Goal: Use online tool/utility: Use online tool/utility

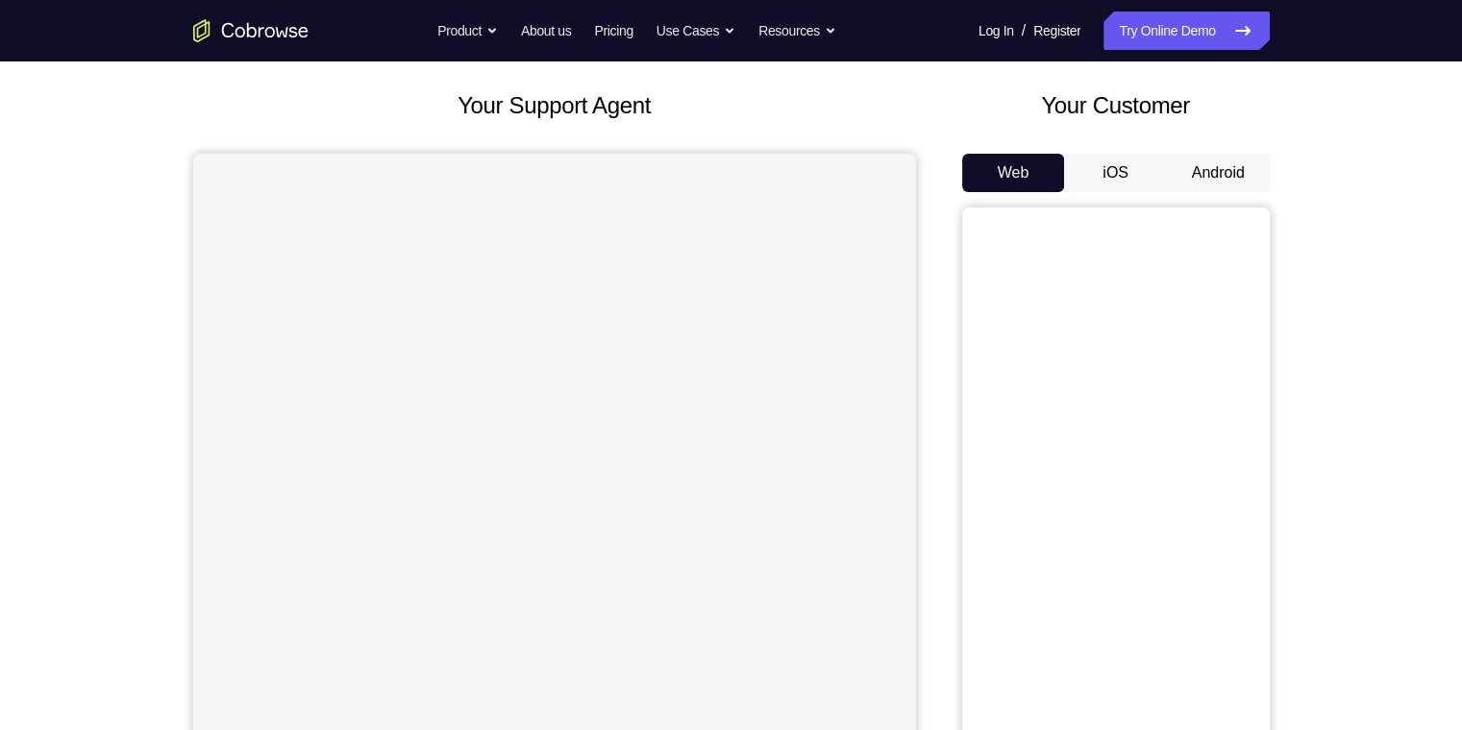
scroll to position [192, 0]
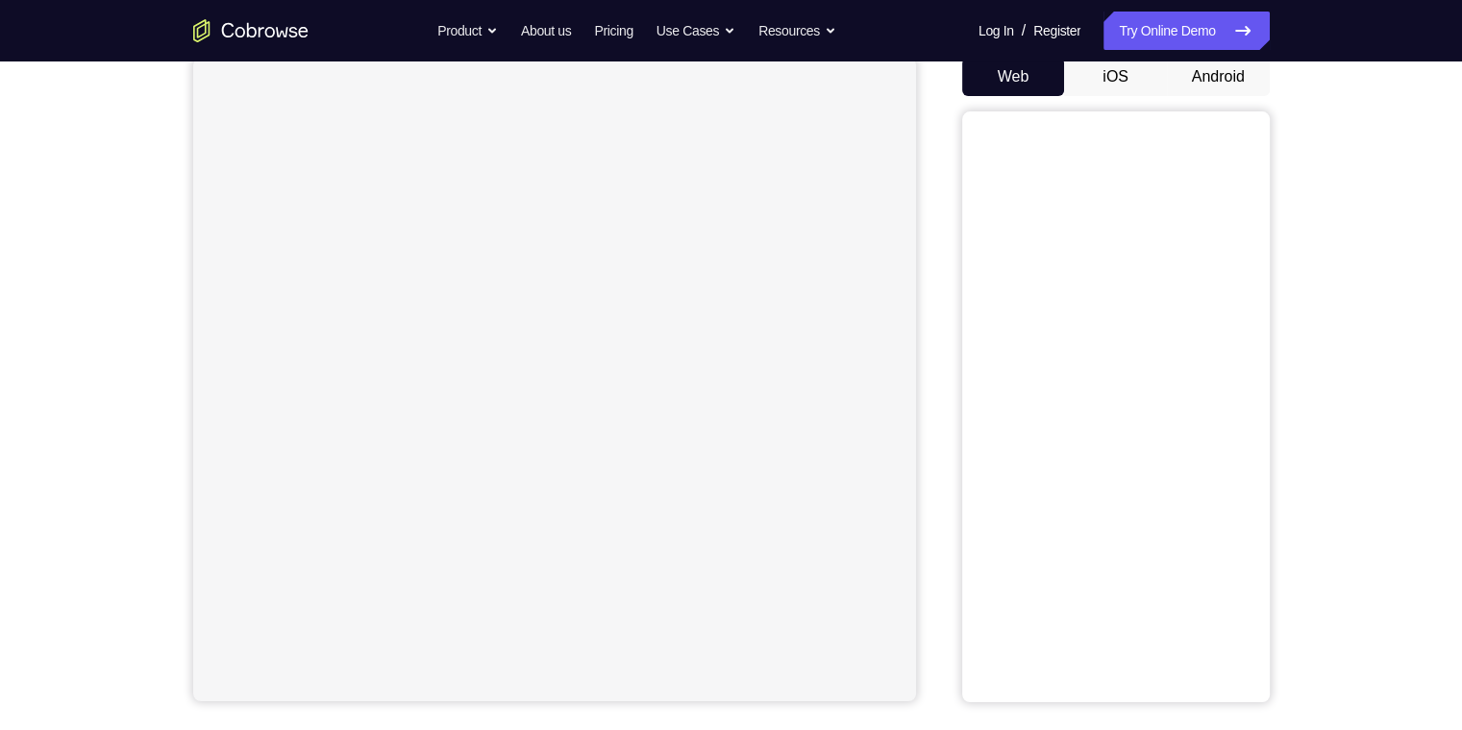
click at [1249, 67] on button "Android" at bounding box center [1218, 77] width 103 height 38
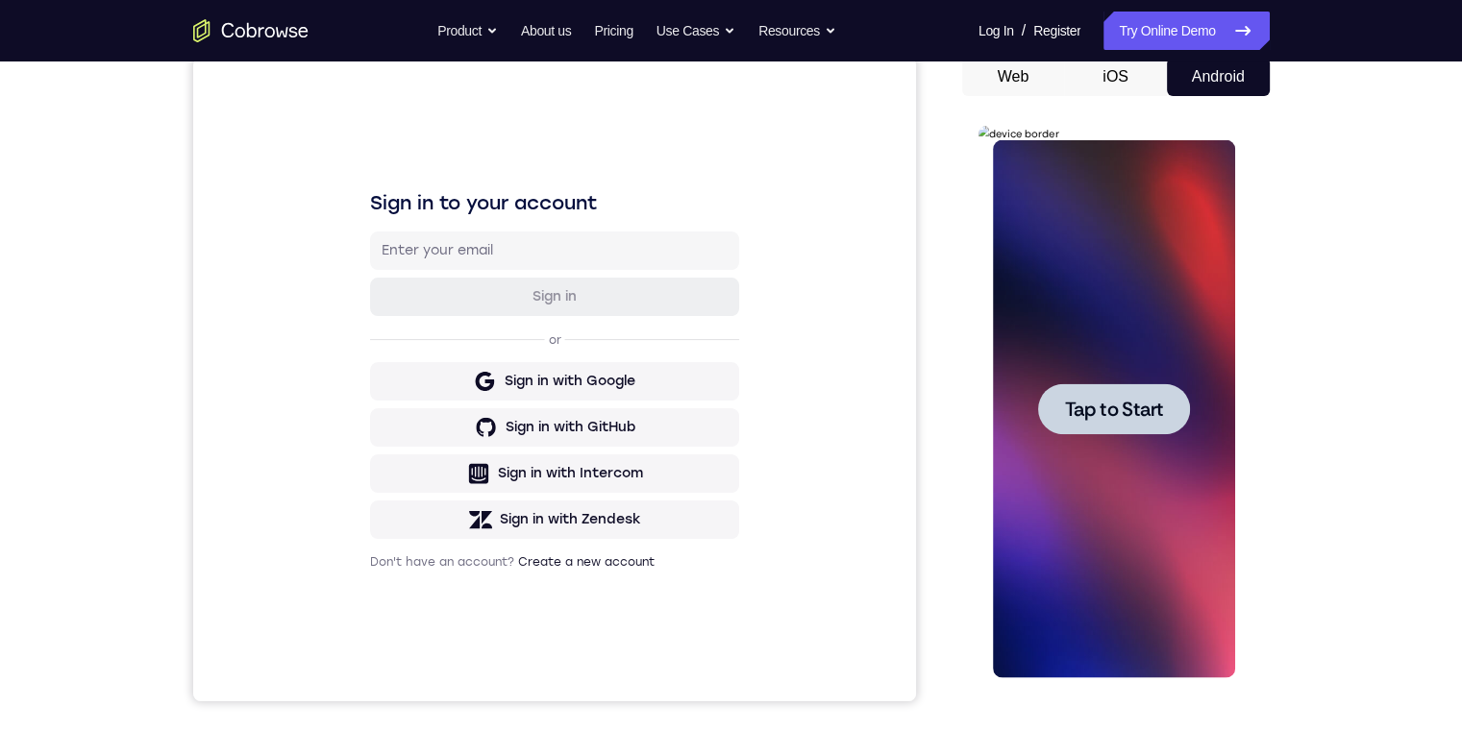
scroll to position [0, 0]
click at [1126, 390] on div at bounding box center [1114, 408] width 152 height 51
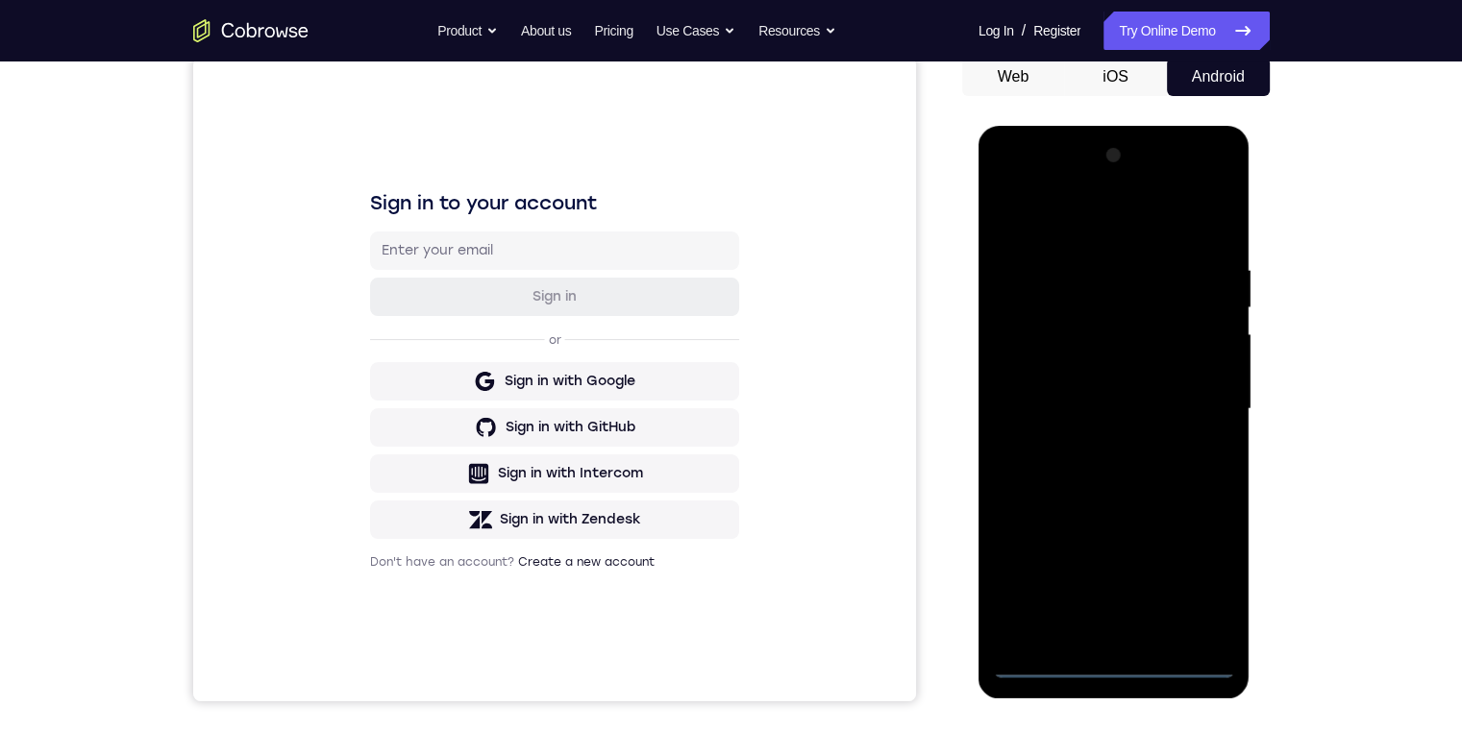
click at [1115, 668] on div at bounding box center [1114, 409] width 242 height 538
drag, startPoint x: 1142, startPoint y: 521, endPoint x: 1070, endPoint y: 219, distance: 310.3
click at [1055, 223] on div at bounding box center [1114, 409] width 242 height 538
drag, startPoint x: 1152, startPoint y: 544, endPoint x: 1117, endPoint y: 331, distance: 216.3
click at [1106, 334] on div at bounding box center [1114, 409] width 242 height 538
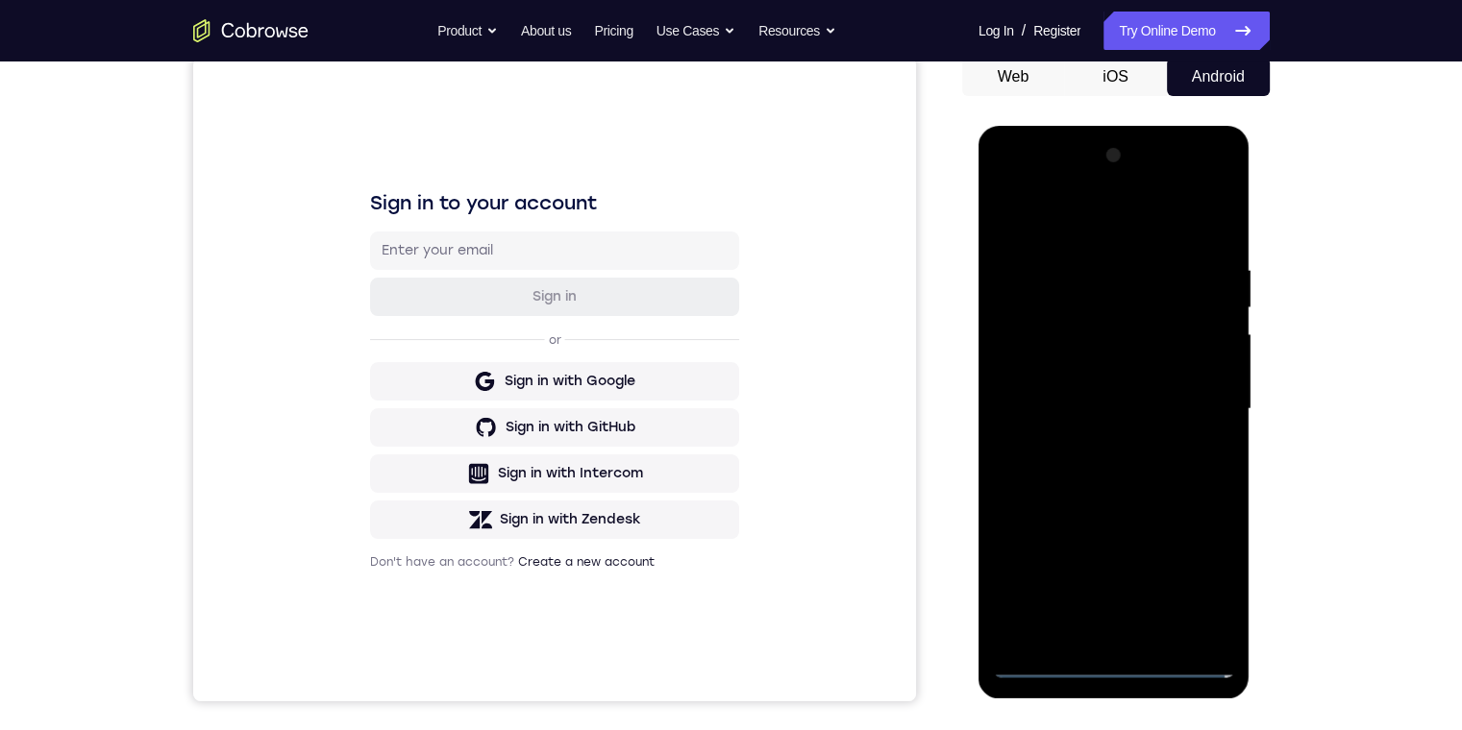
click at [1142, 260] on div at bounding box center [1114, 409] width 242 height 538
click at [1068, 208] on div at bounding box center [1114, 409] width 242 height 538
click at [1205, 404] on div at bounding box center [1114, 409] width 242 height 538
click at [1132, 446] on div at bounding box center [1114, 409] width 242 height 538
click at [1098, 449] on div at bounding box center [1114, 409] width 242 height 538
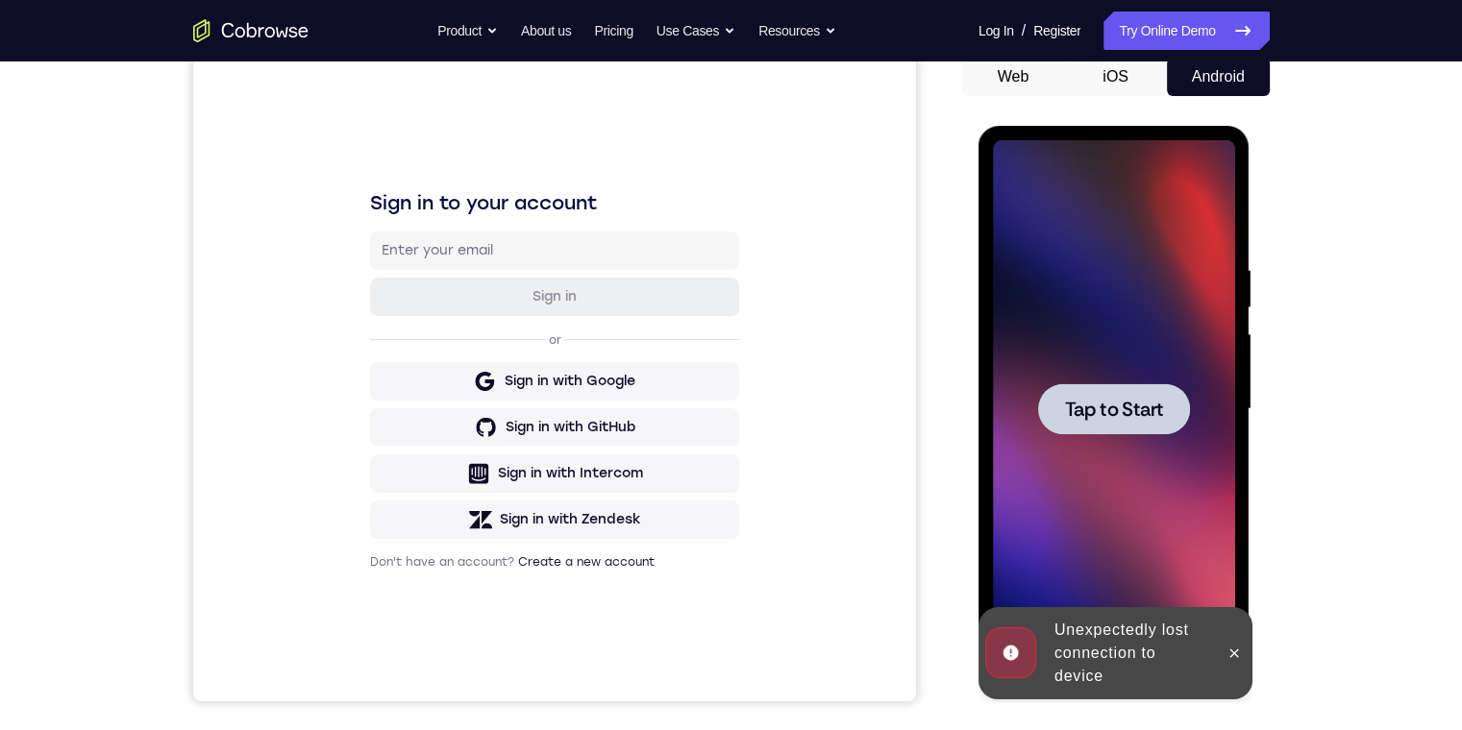
click at [1139, 407] on span "Tap to Start" at bounding box center [1114, 409] width 98 height 19
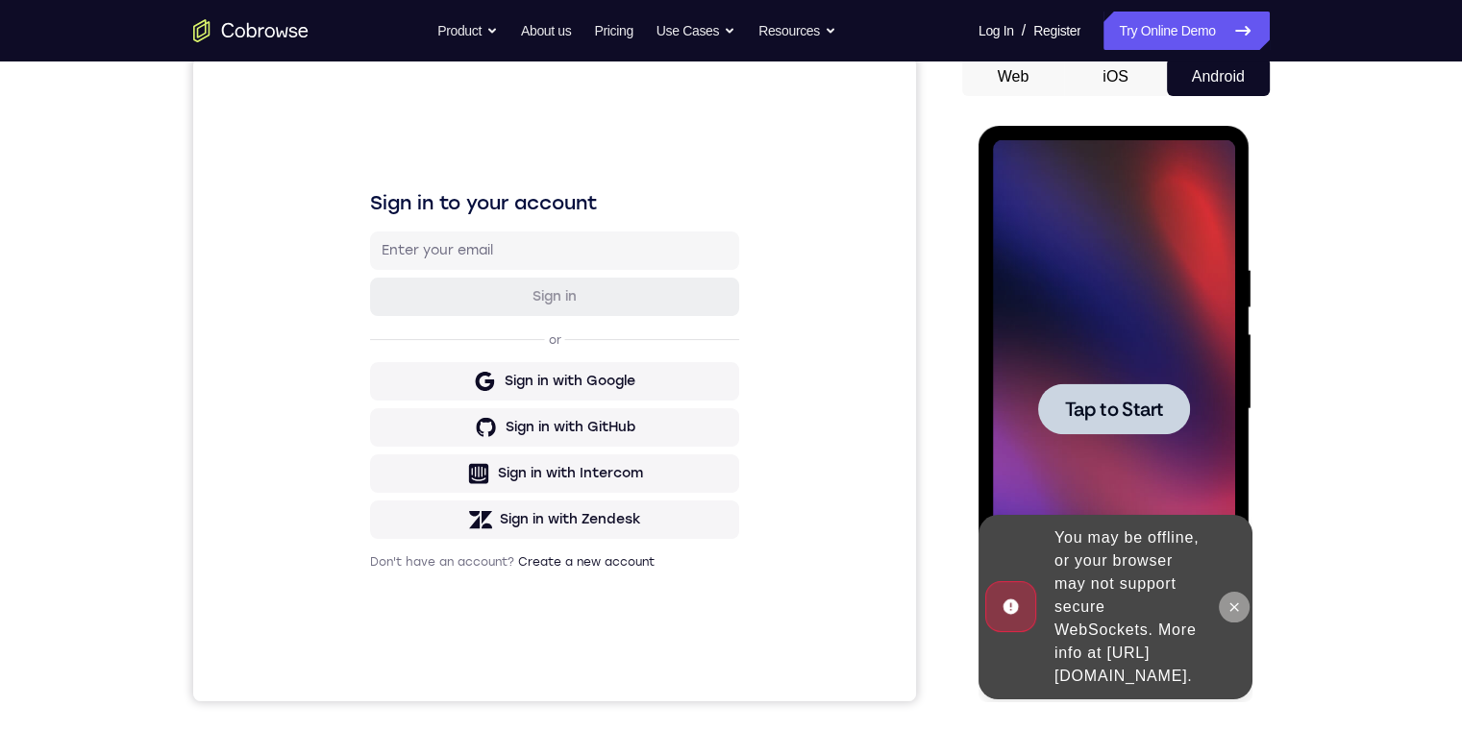
click at [1236, 603] on icon at bounding box center [1234, 607] width 9 height 9
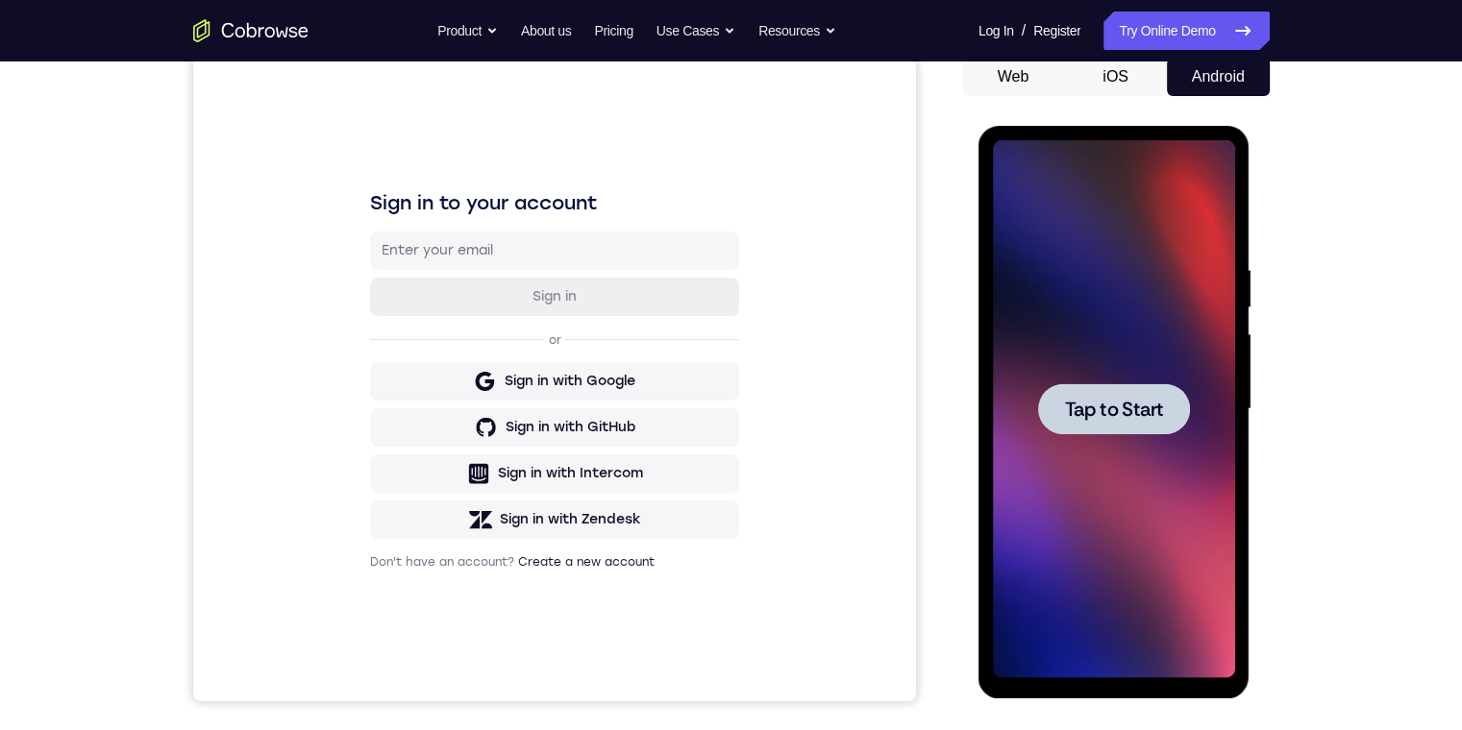
drag, startPoint x: 1100, startPoint y: 391, endPoint x: 1106, endPoint y: 399, distance: 10.2
click at [1100, 391] on div at bounding box center [1114, 408] width 152 height 51
click at [1110, 401] on span "Tap to Start" at bounding box center [1114, 409] width 98 height 19
click at [1126, 413] on span "Tap to Start" at bounding box center [1114, 409] width 98 height 19
click at [1130, 400] on span "Tap to Start" at bounding box center [1114, 409] width 98 height 19
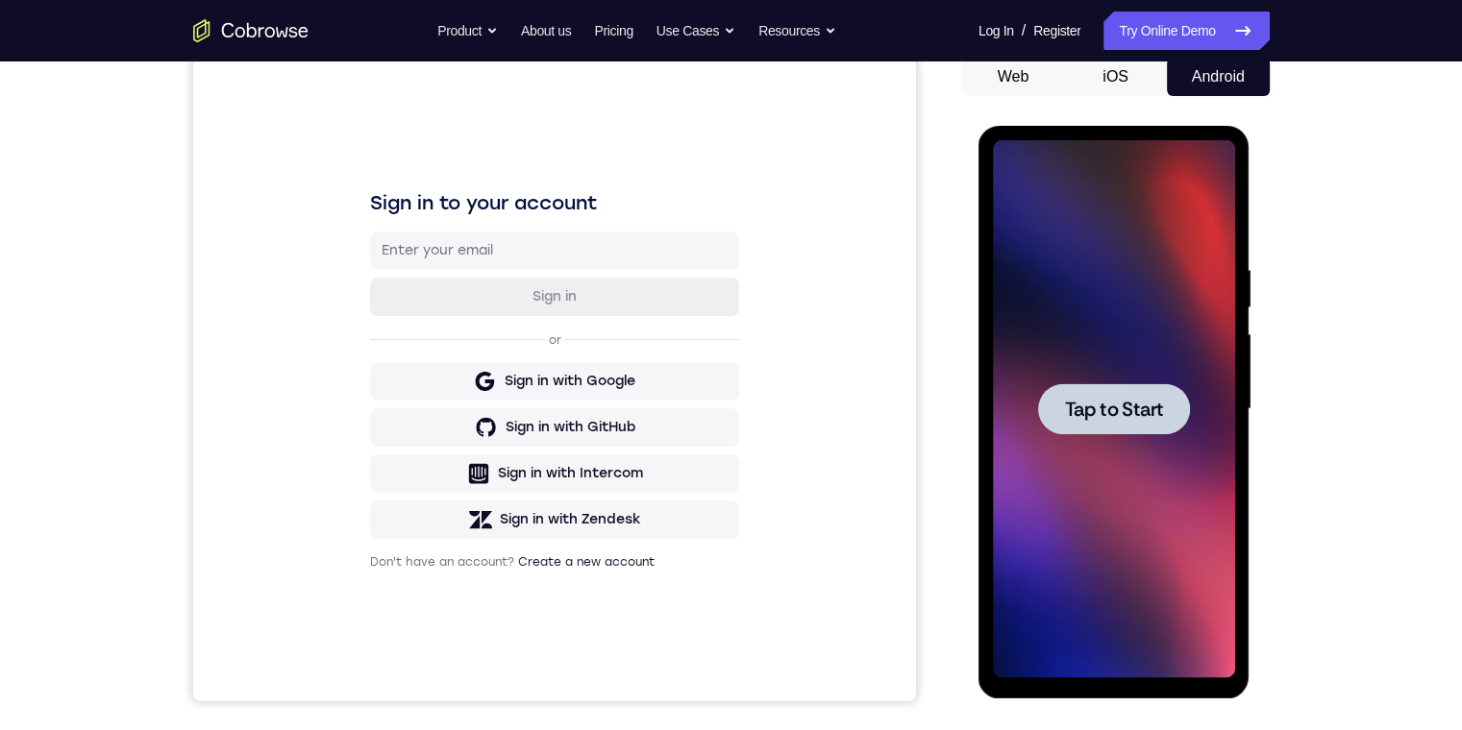
click at [1130, 400] on span "Tap to Start" at bounding box center [1114, 409] width 98 height 19
drag, startPoint x: 1330, startPoint y: 209, endPoint x: 1139, endPoint y: 123, distance: 209.5
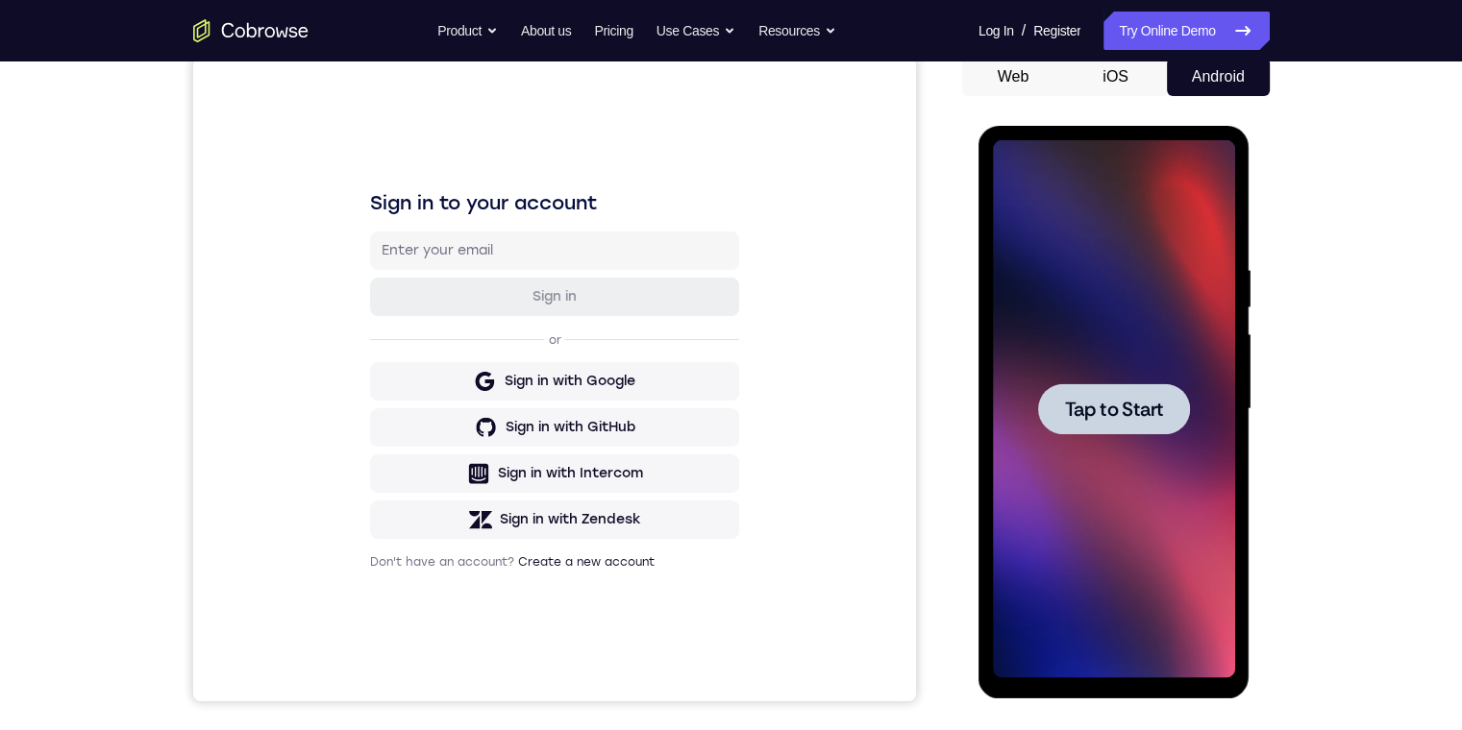
click at [1286, 216] on div "Your Support Agent Your Customer Web iOS Android Next Steps We’d be happy to gi…" at bounding box center [731, 503] width 1462 height 1268
click at [1103, 87] on button "iOS" at bounding box center [1115, 77] width 103 height 38
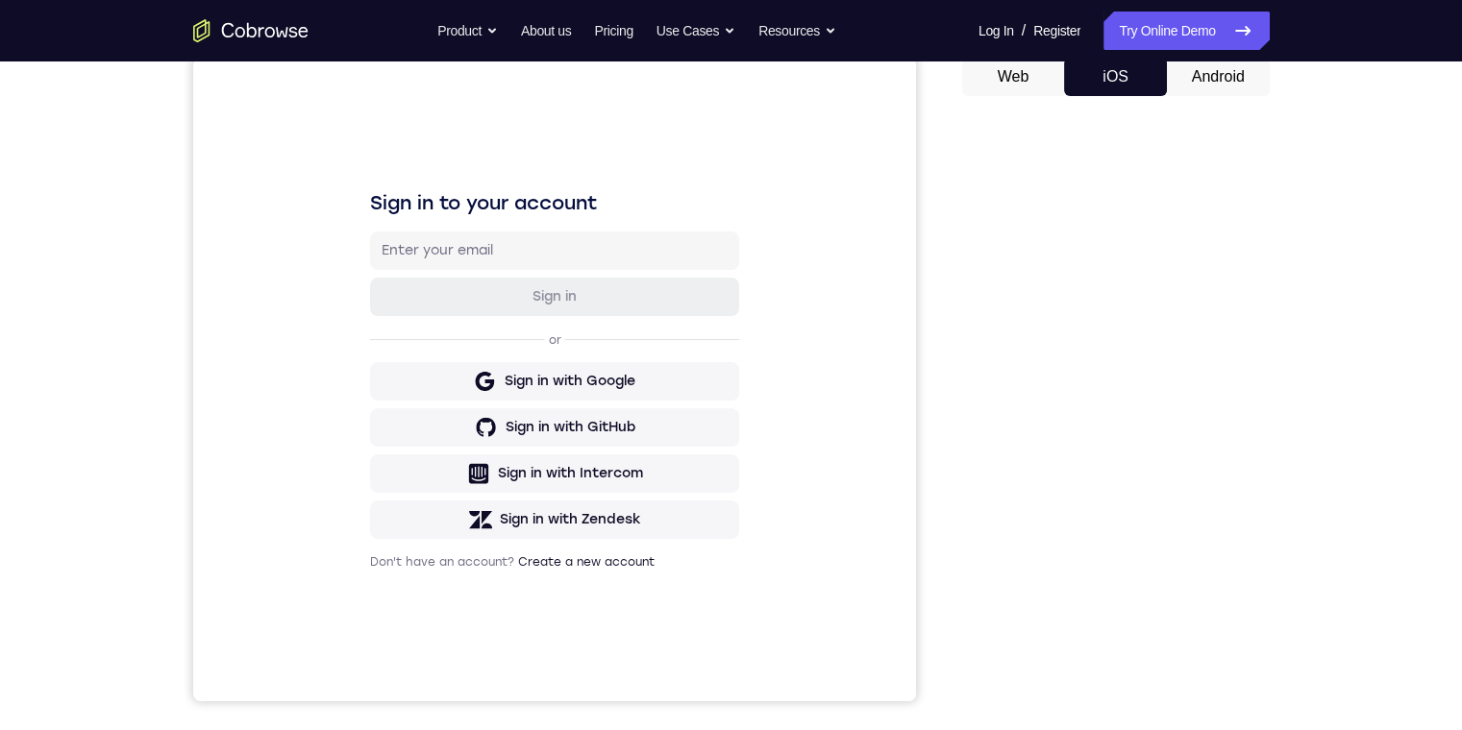
click at [1192, 79] on button "Android" at bounding box center [1218, 77] width 103 height 38
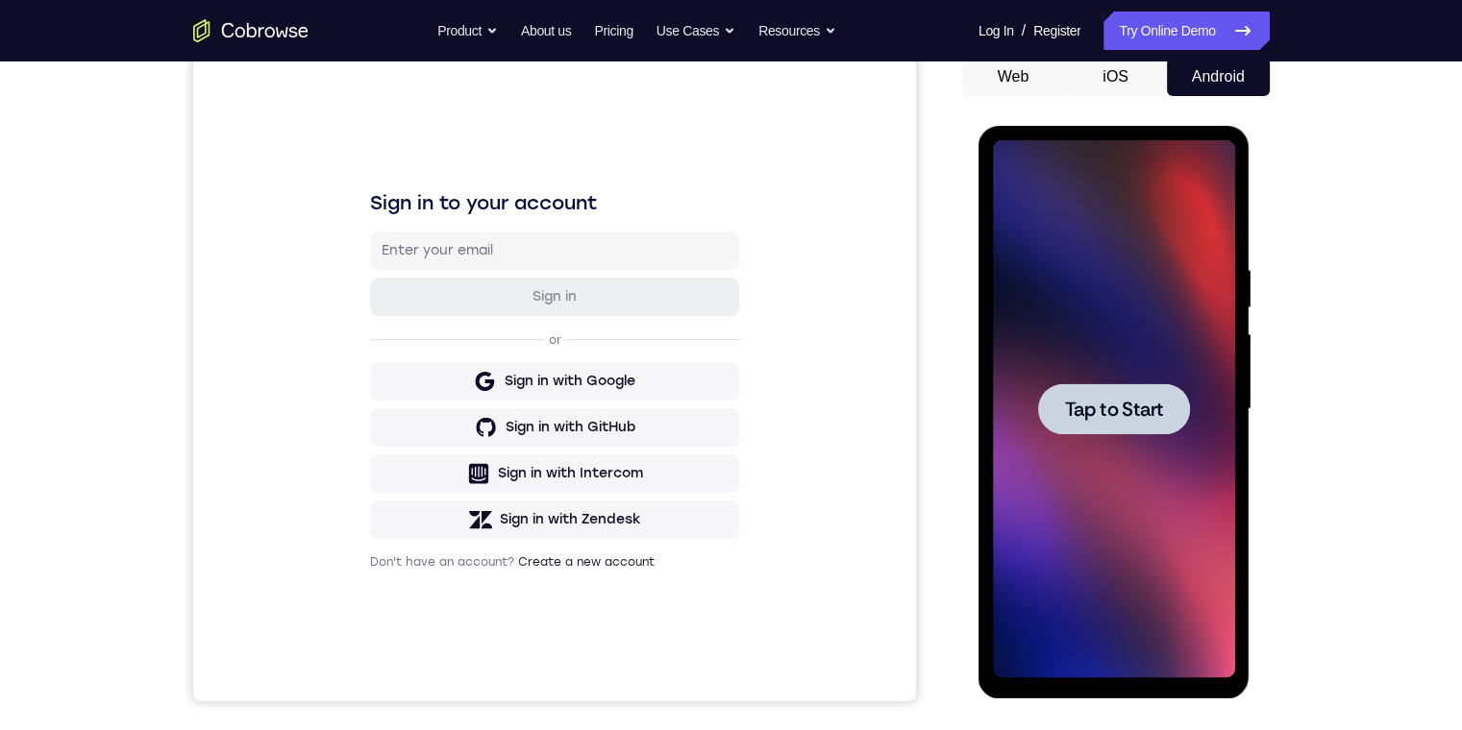
click at [1143, 409] on span "Tap to Start" at bounding box center [1114, 409] width 98 height 19
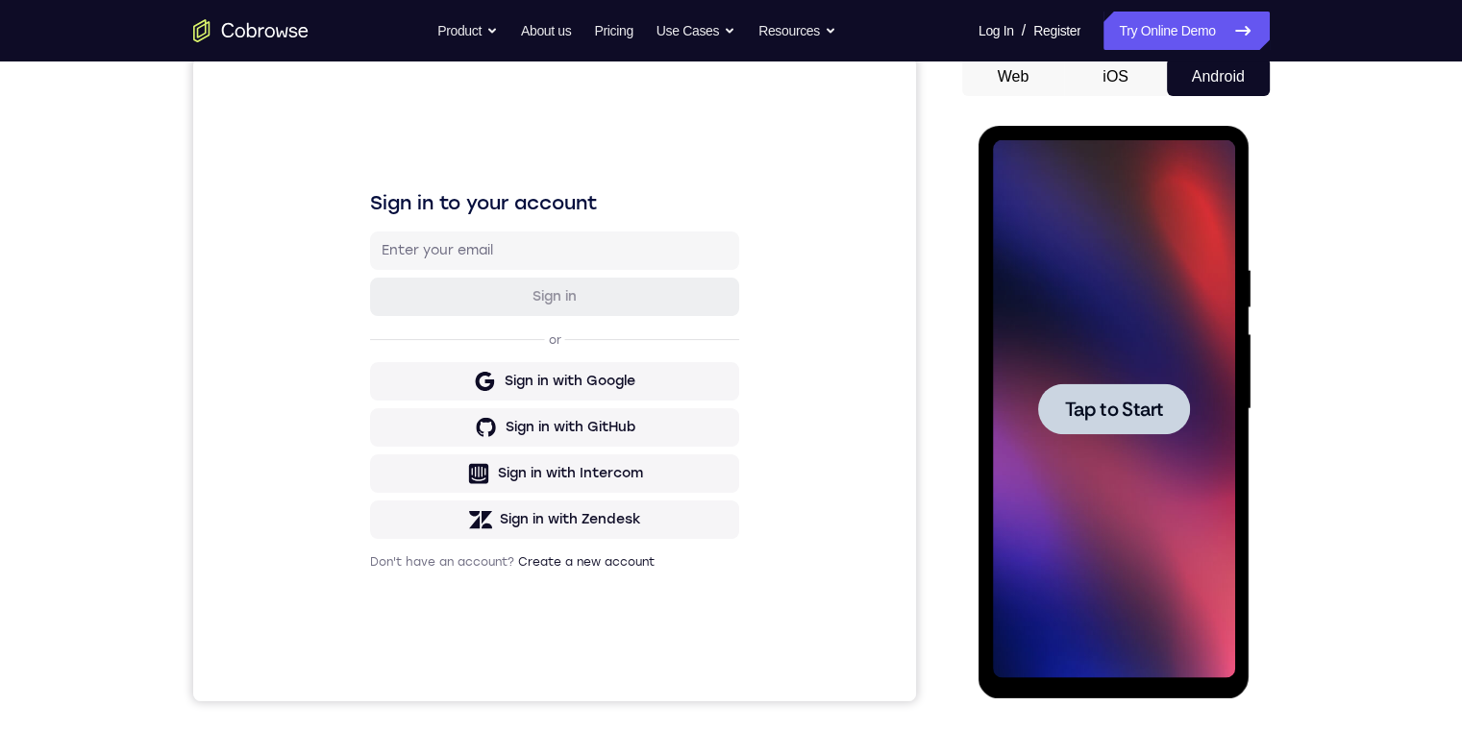
click at [1143, 409] on span "Tap to Start" at bounding box center [1114, 409] width 98 height 19
click at [1127, 409] on span "Tap to Start" at bounding box center [1114, 409] width 98 height 19
click at [1115, 423] on button "Tap to Start" at bounding box center [1114, 408] width 152 height 51
click at [1115, 423] on div at bounding box center [1114, 408] width 152 height 51
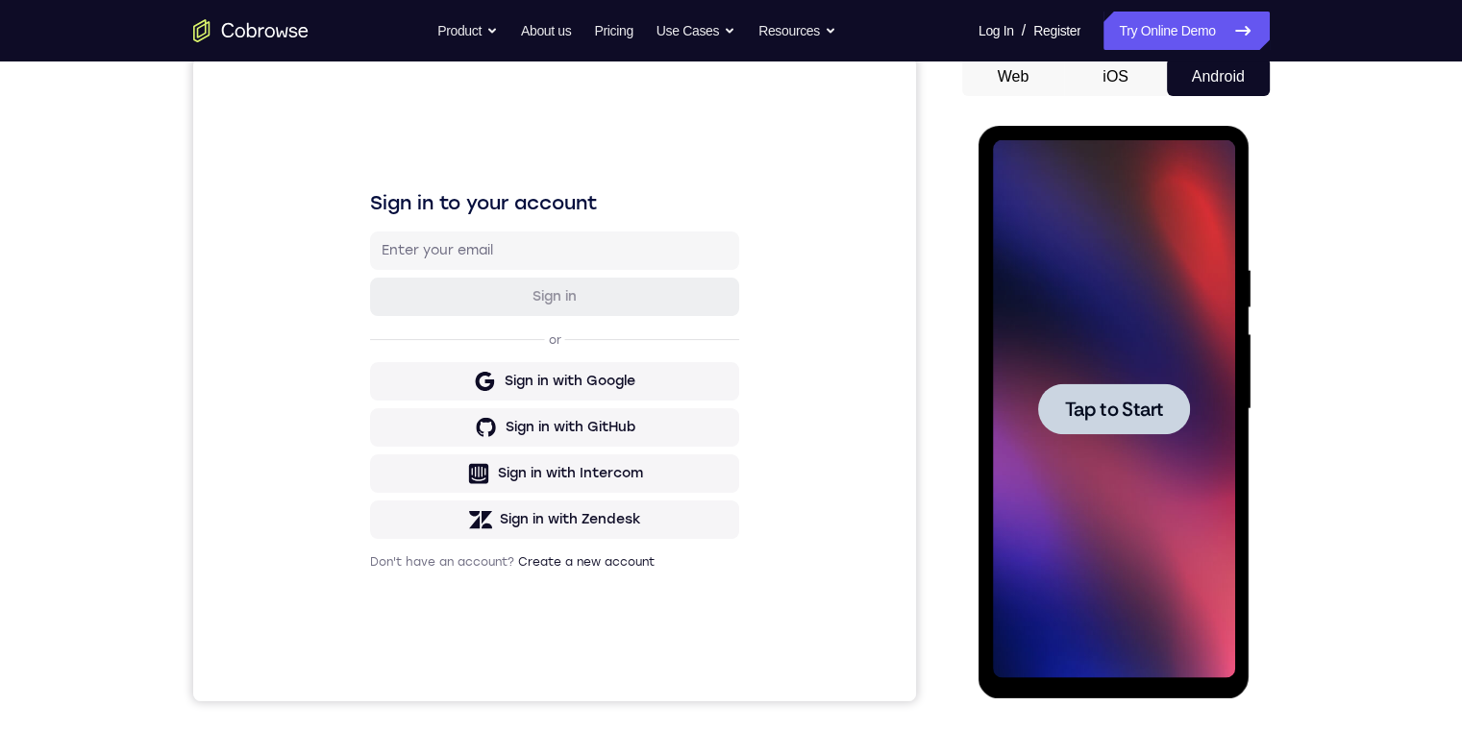
click at [1126, 400] on span "Tap to Start" at bounding box center [1114, 409] width 98 height 19
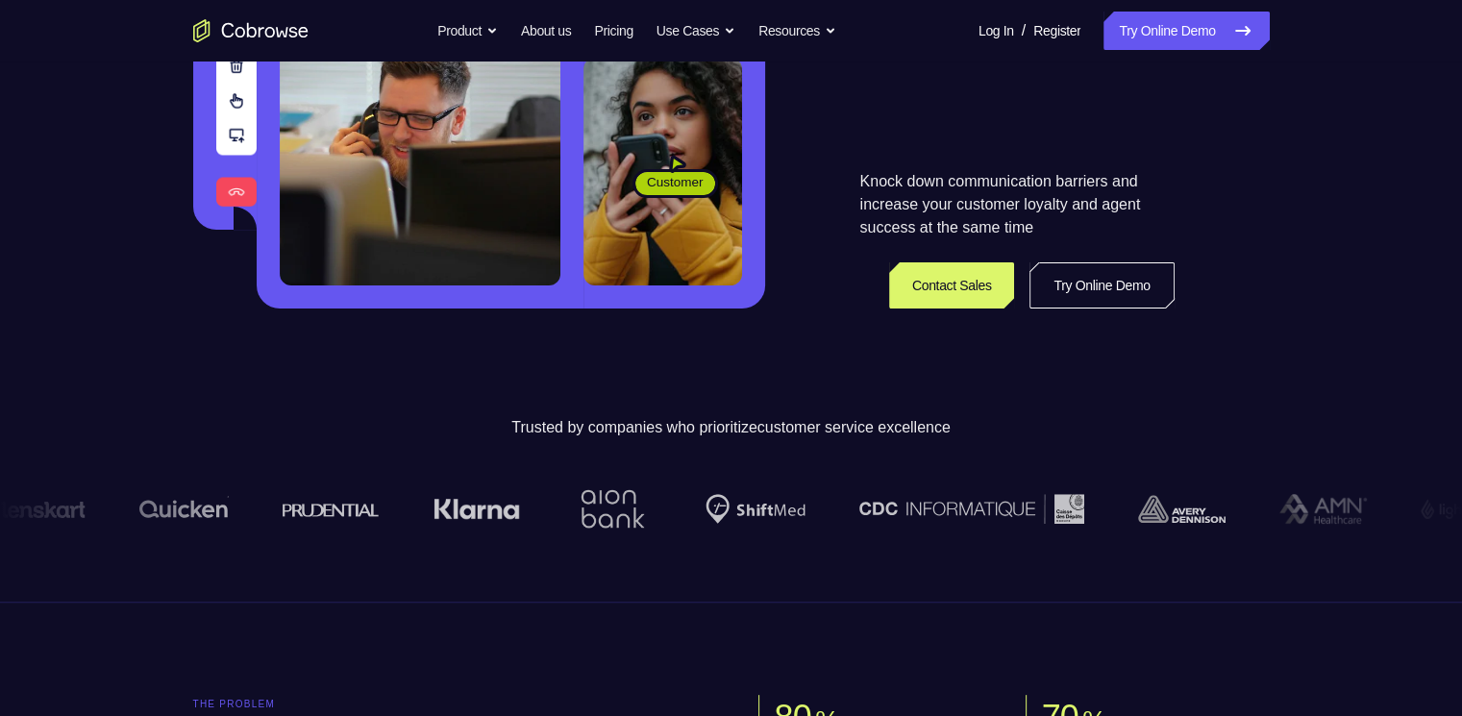
scroll to position [481, 0]
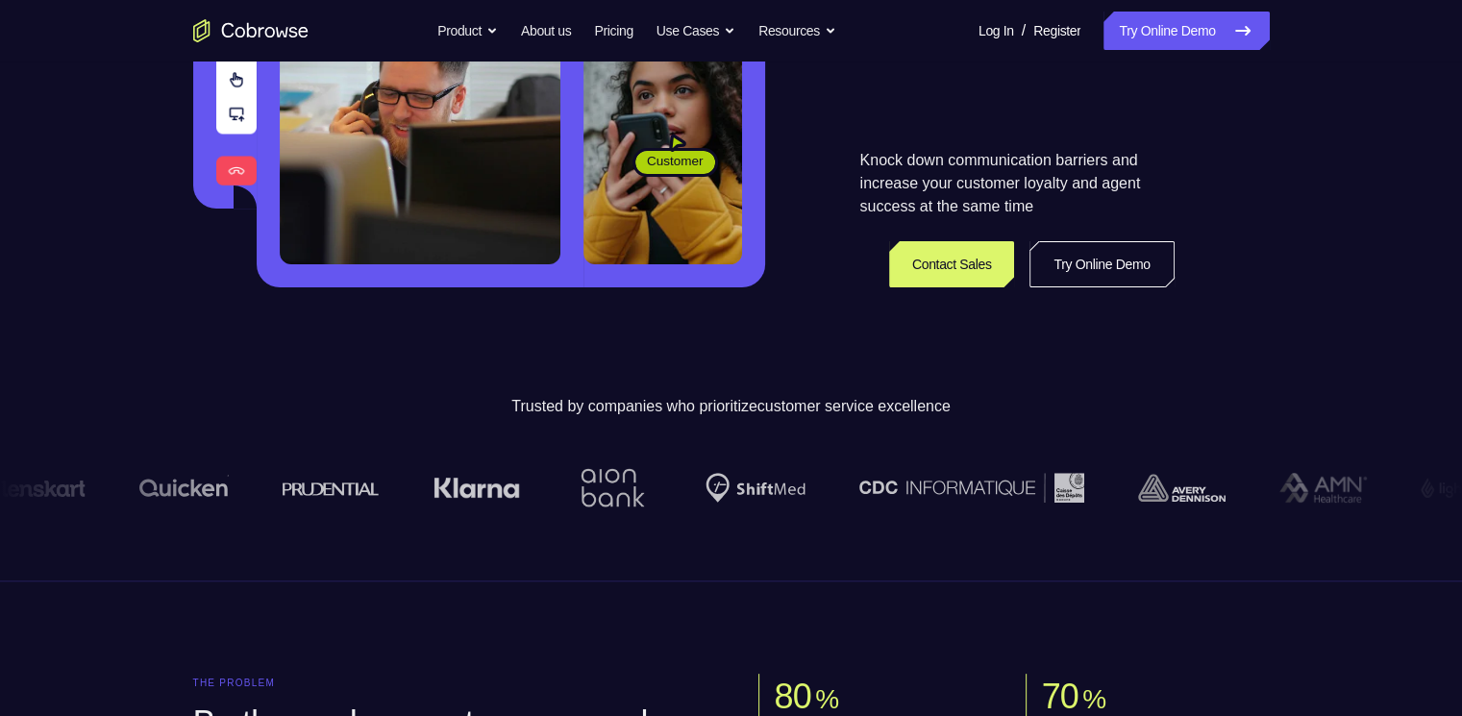
click at [465, 260] on link "Try Online Demo" at bounding box center [1101, 264] width 144 height 46
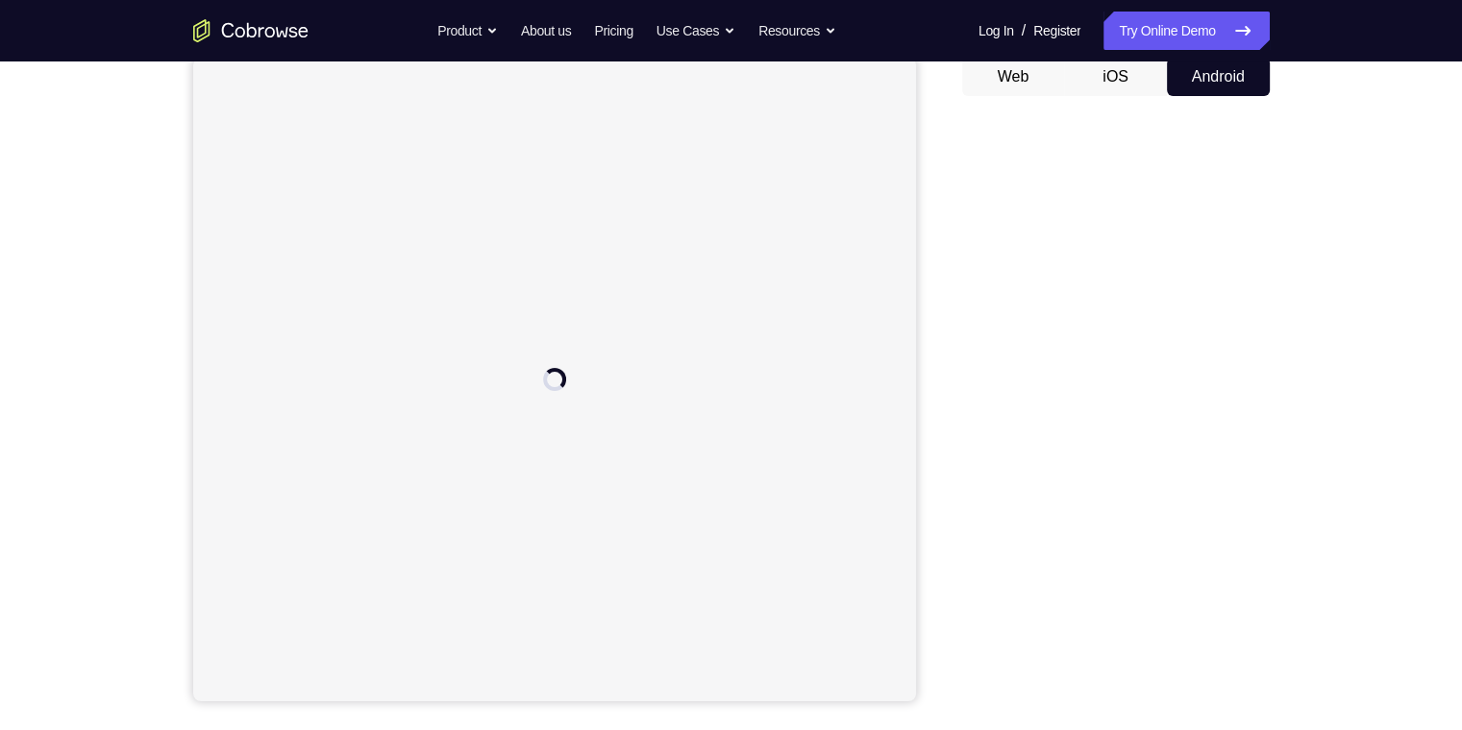
scroll to position [192, 0]
